Goal: Information Seeking & Learning: Check status

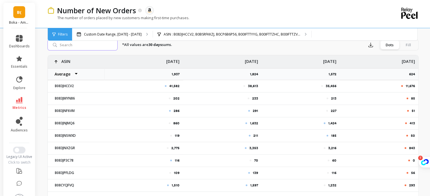
click at [71, 50] on input "search" at bounding box center [82, 44] width 70 height 11
paste input "B083JHCCV2"
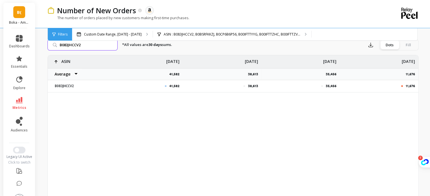
paste input "C2JFJ1BL"
paste input "BYFJS7DV"
paste input "C2JFJ1BL"
paste input "BSRFKKZJ"
paste input "DJTT6B8P"
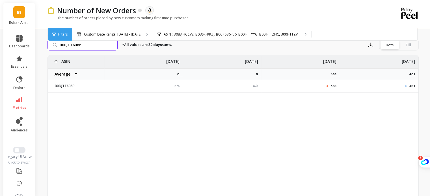
paste input "CB9DFPN4"
paste input "BSR7PBVX"
paste input "9F8CM69J"
paste input "C2JFVPBW"
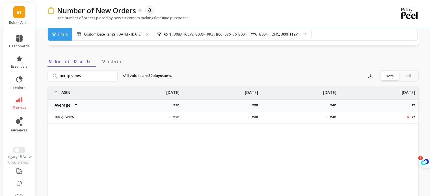
scroll to position [166, 0]
click at [91, 76] on input "B0C2JFVPBW" at bounding box center [82, 76] width 70 height 11
paste input "BYFD49VS"
paste input "C9L92PMM"
paste input "HWZ6JRP"
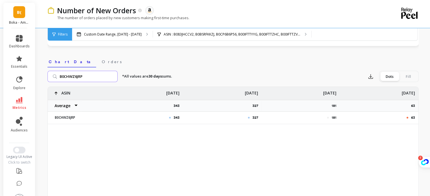
paste input "8CYCJFVQ"
paste input "C2JJRD3W"
paste input "DP1G9GBF"
paste input "NFNW3K"
type input "B0DPNFNW3K"
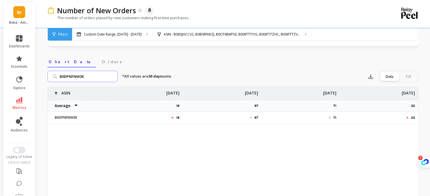
click at [112, 78] on input "B0DPNFNW3K" at bounding box center [82, 76] width 70 height 11
click at [112, 75] on input "B0DPNFNW3K" at bounding box center [82, 76] width 70 height 11
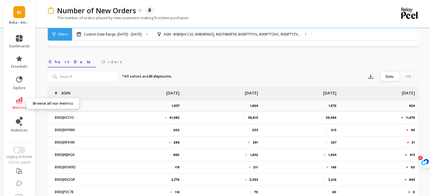
click at [22, 103] on link "metrics" at bounding box center [19, 103] width 21 height 13
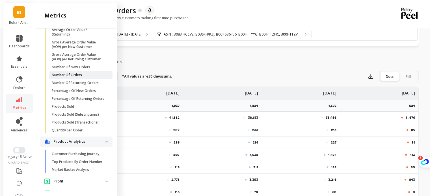
scroll to position [256, 0]
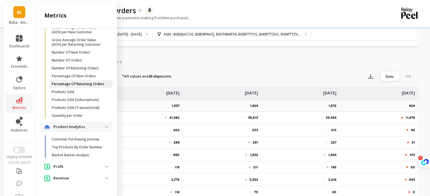
click at [78, 82] on p "Percentage Of Returning Orders" at bounding box center [78, 84] width 53 height 5
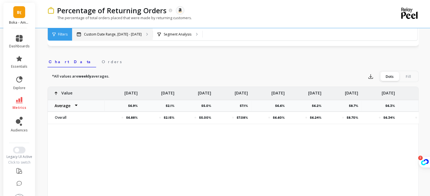
click at [136, 32] on div "Custom Date Range, [DATE] - [DATE]" at bounding box center [112, 34] width 81 height 12
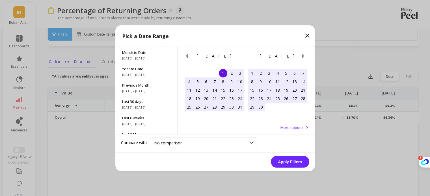
click at [136, 32] on p "Pick a Date Range" at bounding box center [145, 36] width 47 height 8
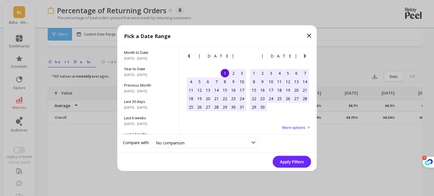
click at [304, 57] on icon "Next Month" at bounding box center [305, 55] width 2 height 3
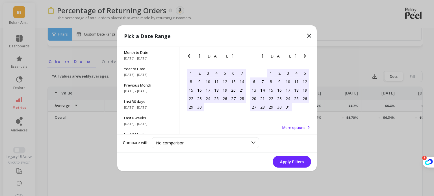
click at [281, 79] on div "9" at bounding box center [279, 81] width 8 height 8
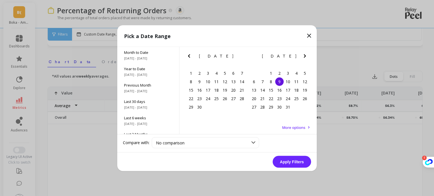
click at [303, 55] on icon "Next Month" at bounding box center [304, 56] width 7 height 7
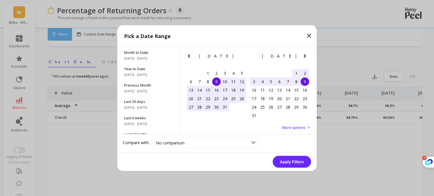
click at [303, 55] on icon "Next Month" at bounding box center [304, 56] width 7 height 7
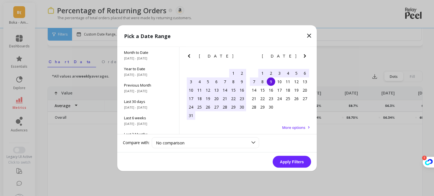
click at [303, 55] on icon "Next Month" at bounding box center [304, 56] width 7 height 7
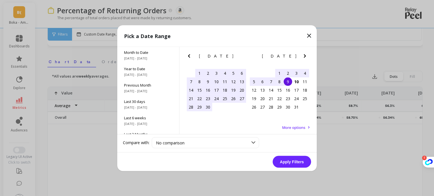
click at [290, 82] on div "9" at bounding box center [288, 81] width 8 height 8
click at [286, 166] on button "Apply Filters" at bounding box center [292, 162] width 38 height 12
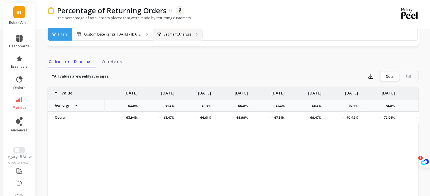
click at [173, 35] on p "Segment Analysis" at bounding box center [178, 34] width 28 height 5
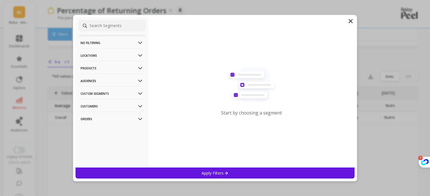
click at [80, 67] on div "Products" at bounding box center [111, 67] width 67 height 13
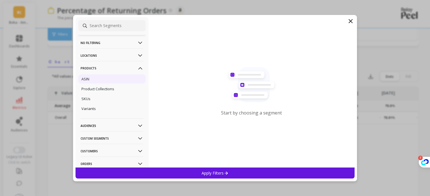
click at [102, 75] on div "ASIN" at bounding box center [111, 79] width 67 height 9
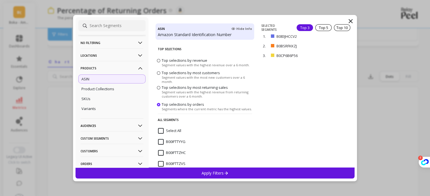
click at [160, 129] on input "Select All" at bounding box center [169, 131] width 23 height 6
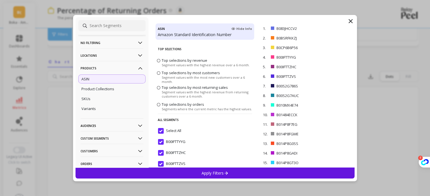
click at [233, 168] on div "Apply Filters" at bounding box center [214, 173] width 279 height 11
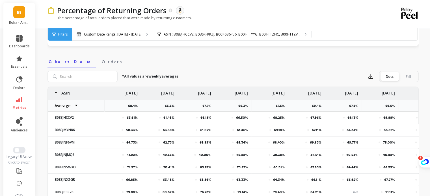
click at [62, 35] on span "Filters" at bounding box center [63, 34] width 10 height 5
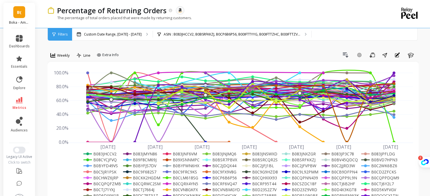
click at [58, 56] on span "Weekly" at bounding box center [63, 55] width 13 height 5
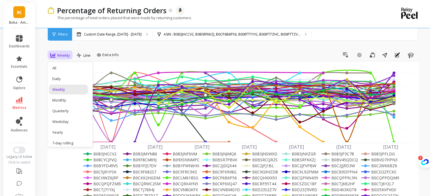
click at [68, 103] on div "Monthly" at bounding box center [68, 100] width 39 height 10
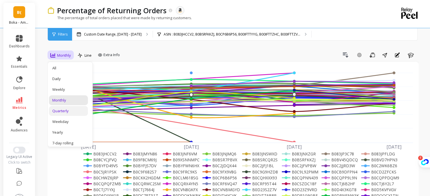
click at [68, 108] on div "Quarterly" at bounding box center [68, 110] width 32 height 5
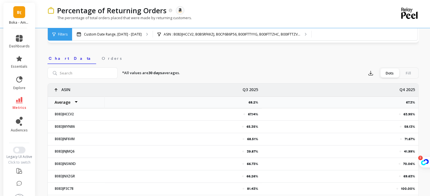
scroll to position [0, 4]
click at [236, 58] on nav "Chart Data Orders" at bounding box center [232, 57] width 371 height 13
click at [105, 73] on input "search" at bounding box center [82, 73] width 70 height 11
paste input "B083JHCCV2"
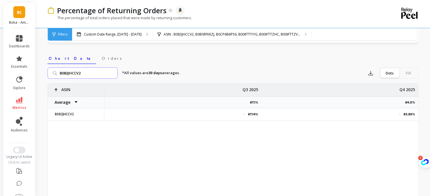
type input "B083JHCCV2"
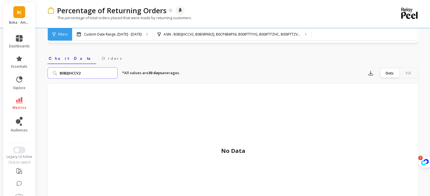
click at [92, 75] on input "B083JHCCV2" at bounding box center [82, 73] width 70 height 11
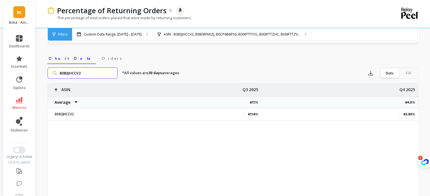
paste input "C2JFJ1BL"
paste input "BYFJS7DV"
paste input "SRFKKZJ"
paste input "DJTT6B8P"
paste input "CB9DFPN4"
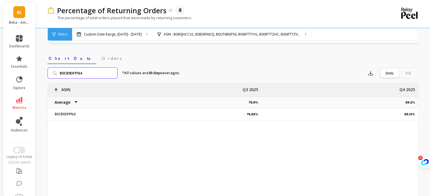
paste input "BSR7PBVX"
click at [96, 68] on input "B0BSR7PBVX" at bounding box center [82, 73] width 70 height 11
paste input "9F8CM69J"
paste input "C2JFVPBW"
paste input "BYFD49VS"
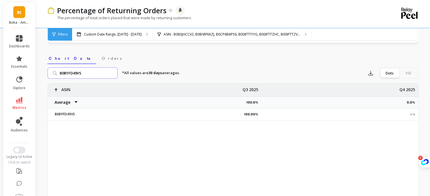
paste input "C9L92PMM"
paste input "HWZ6JRP"
paste input "8CYCJFVQ"
paste input "C2JJRD3W"
paste input "DP1G9GBF"
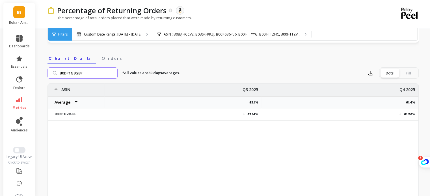
paste input "NFNW3K"
type input "B0DPNFNW3K"
